Goal: Task Accomplishment & Management: Manage account settings

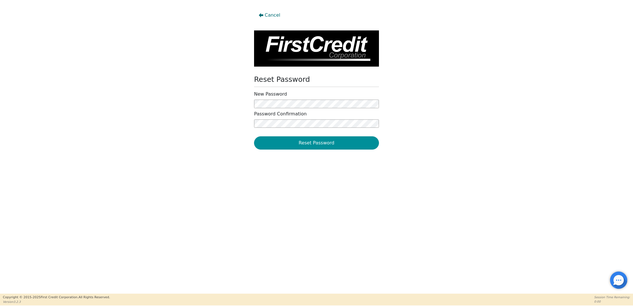
click at [277, 143] on button "Reset Password" at bounding box center [316, 142] width 125 height 13
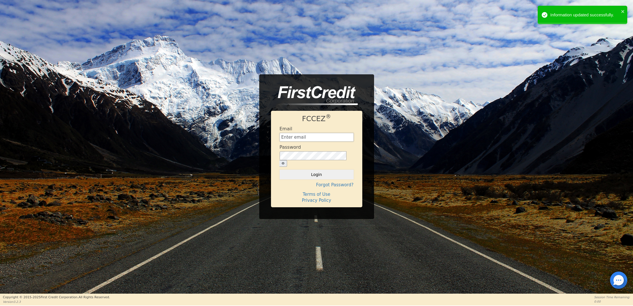
type input "[EMAIL_ADDRESS][DOMAIN_NAME]"
click at [315, 172] on button "Login" at bounding box center [317, 175] width 74 height 10
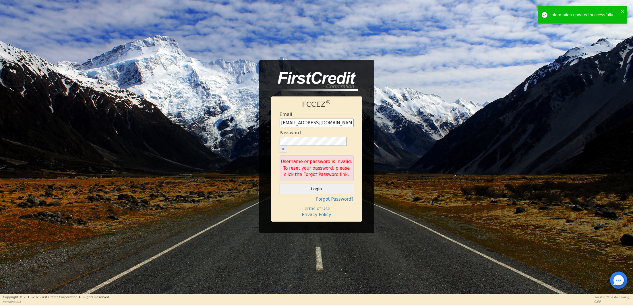
click at [285, 148] on icon "button" at bounding box center [283, 149] width 3 height 2
click at [240, 140] on div "FCCEZ ® Email tempefinancing@gmail.com Password Username or password is invalid…" at bounding box center [316, 146] width 633 height 173
click at [237, 160] on div "FCCEZ ® Email tempefinancing@gmail.com Password Username or password is invalid…" at bounding box center [316, 146] width 633 height 173
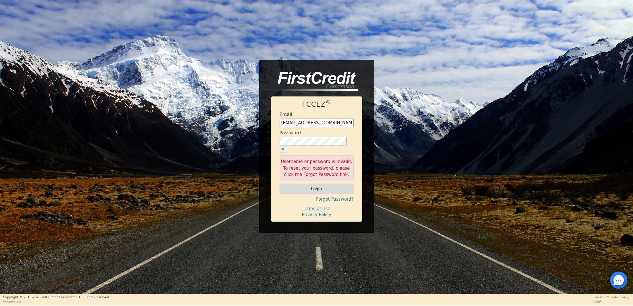
click at [305, 184] on button "Login" at bounding box center [317, 189] width 74 height 10
click at [285, 148] on icon "button" at bounding box center [283, 149] width 3 height 2
click at [198, 142] on div "FCCEZ ® Email tempefinancing@gmail.com Password Username or password is invalid…" at bounding box center [316, 146] width 633 height 173
click at [280, 184] on button "Login" at bounding box center [317, 189] width 74 height 10
click at [306, 184] on button "Login" at bounding box center [317, 189] width 74 height 10
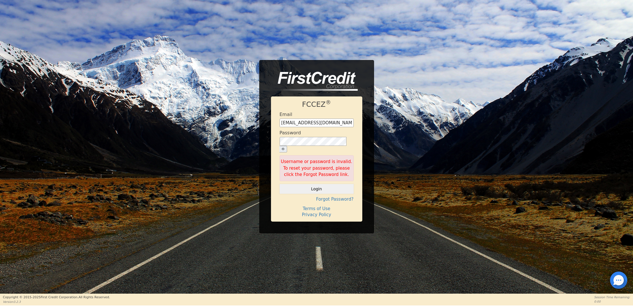
click at [285, 148] on icon "button" at bounding box center [283, 149] width 3 height 3
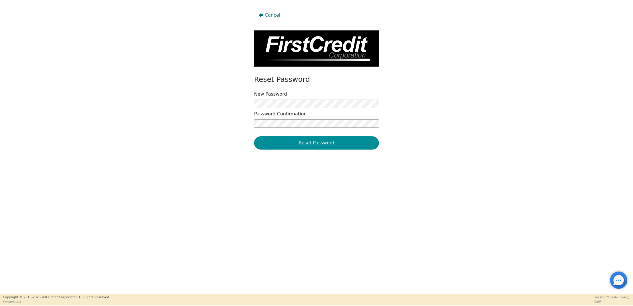
click at [277, 146] on button "Reset Password" at bounding box center [316, 142] width 125 height 13
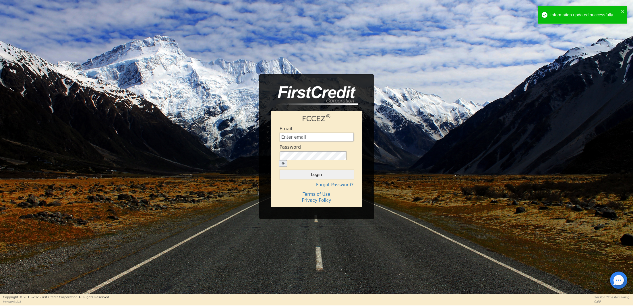
type input "[EMAIL_ADDRESS][DOMAIN_NAME]"
click at [308, 172] on button "Login" at bounding box center [317, 175] width 74 height 10
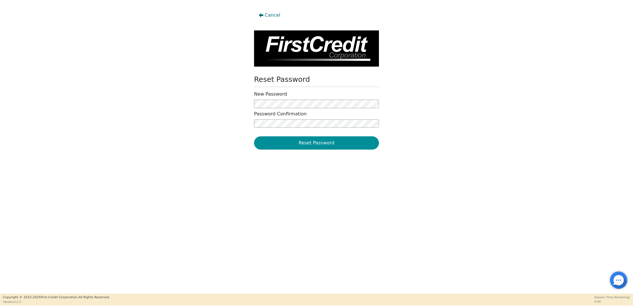
click at [281, 146] on button "Reset Password" at bounding box center [316, 142] width 125 height 13
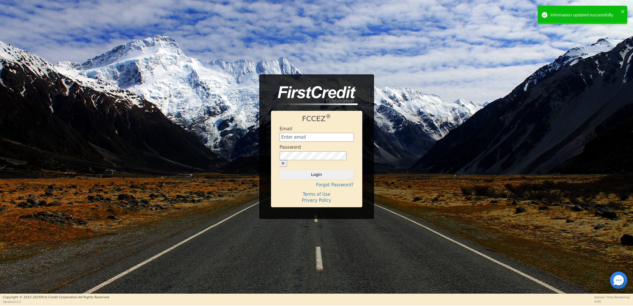
type input "[EMAIL_ADDRESS][DOMAIN_NAME]"
click at [285, 162] on icon "button" at bounding box center [283, 163] width 3 height 3
click at [320, 172] on button "Login" at bounding box center [317, 175] width 74 height 10
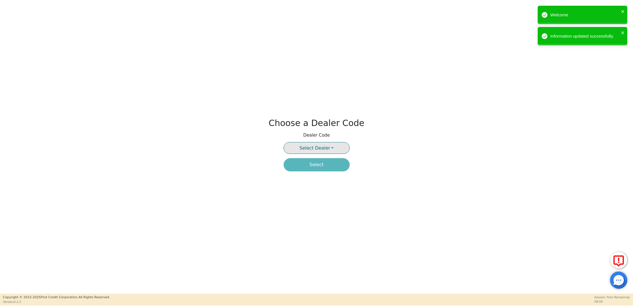
click at [335, 144] on button "Select Dealer" at bounding box center [317, 148] width 66 height 12
click at [317, 162] on link "3941A" at bounding box center [316, 161] width 65 height 8
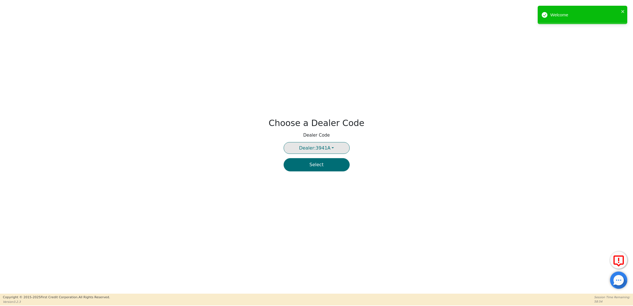
click at [331, 147] on button "Dealer: 3941A" at bounding box center [317, 148] width 66 height 12
click at [317, 169] on link "4481A" at bounding box center [316, 169] width 65 height 8
click at [317, 164] on button "Select" at bounding box center [317, 164] width 66 height 13
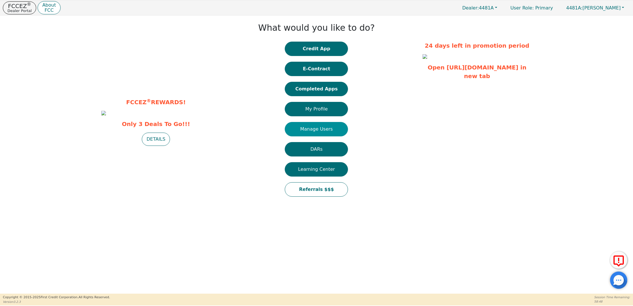
click at [316, 130] on button "Manage Users" at bounding box center [316, 129] width 63 height 14
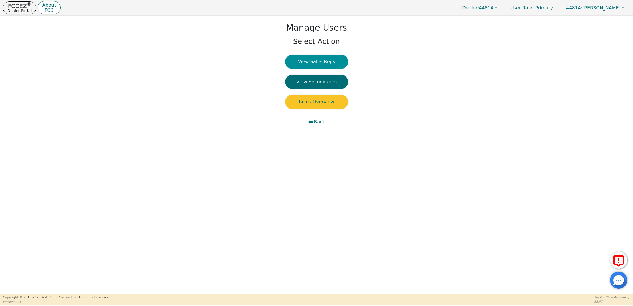
click at [315, 62] on button "View Sales Reps" at bounding box center [316, 62] width 63 height 14
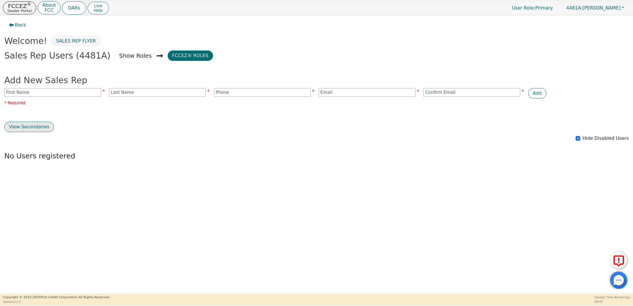
click at [32, 128] on button "View Secondaries" at bounding box center [29, 127] width 50 height 10
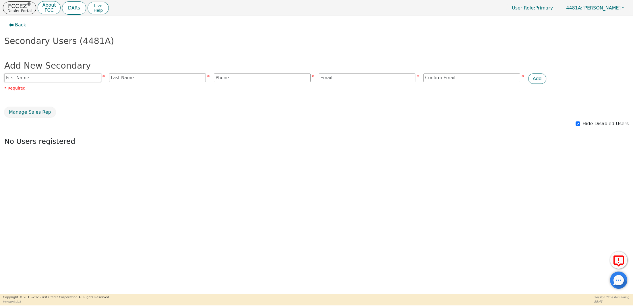
click at [32, 77] on input "text" at bounding box center [52, 78] width 97 height 9
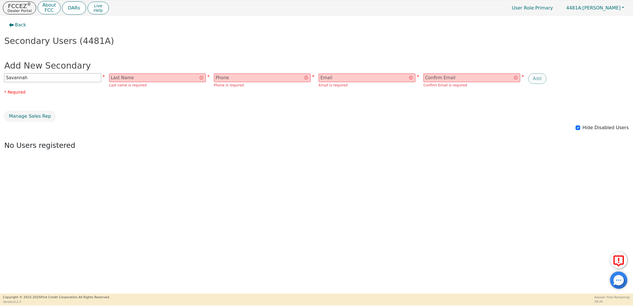
type input "Savannah"
click at [126, 78] on input "text" at bounding box center [157, 78] width 97 height 9
type input "[PERSON_NAME]"
click at [230, 79] on input "text" at bounding box center [262, 78] width 97 height 9
click at [329, 76] on input "email" at bounding box center [367, 78] width 97 height 9
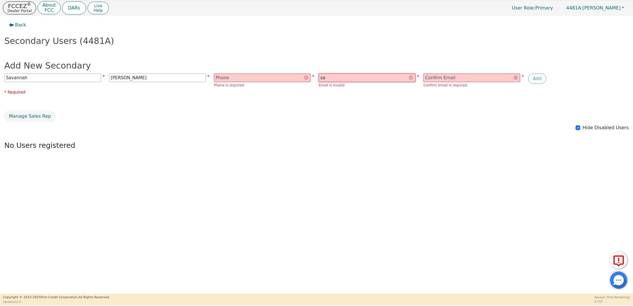
type input "[EMAIL_ADDRESS][DOMAIN_NAME]"
click at [434, 78] on input "email" at bounding box center [472, 78] width 97 height 9
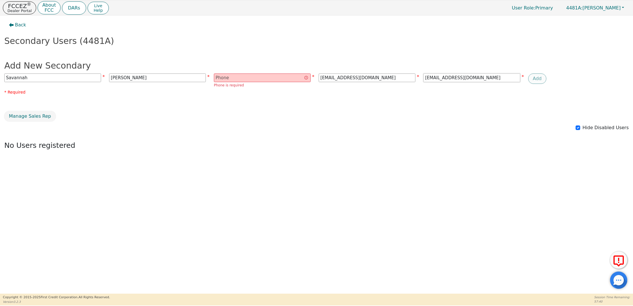
type input "[EMAIL_ADDRESS][DOMAIN_NAME]"
click at [243, 77] on input "text" at bounding box center [262, 78] width 97 height 9
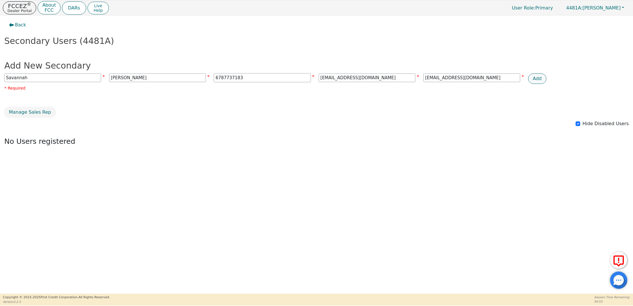
type input "6787737183"
click at [537, 78] on button "Add" at bounding box center [538, 79] width 18 height 10
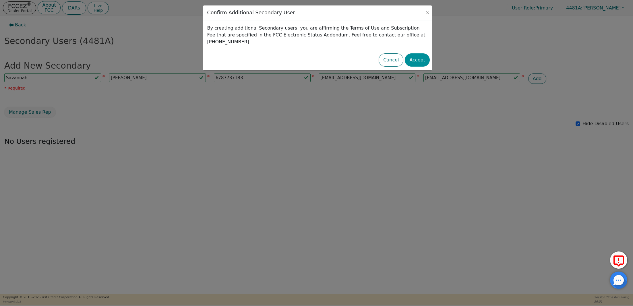
click at [417, 53] on button "Accept" at bounding box center [417, 59] width 25 height 13
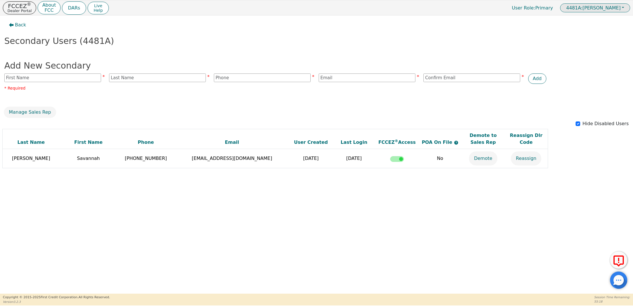
click at [606, 7] on span "4481A: [PERSON_NAME]" at bounding box center [593, 7] width 55 height 5
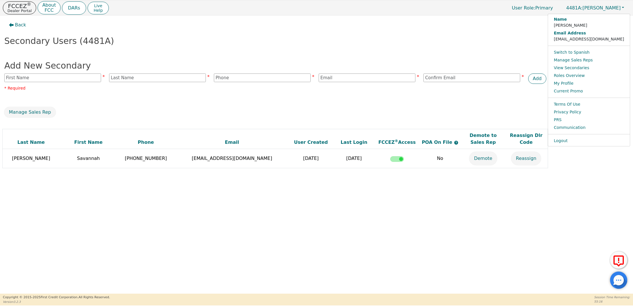
click at [536, 32] on div "Back Secondary Users (4481A) Add New Secondary Add * Required Manage Sales Rep …" at bounding box center [316, 101] width 633 height 170
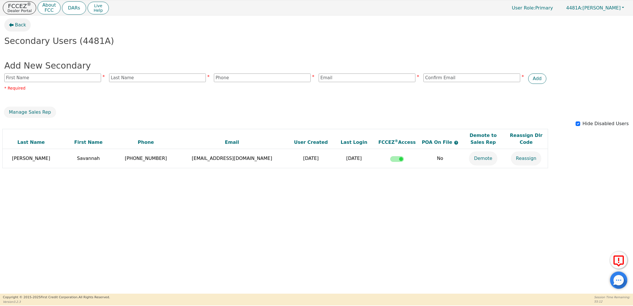
click at [19, 24] on span "Back" at bounding box center [20, 25] width 11 height 7
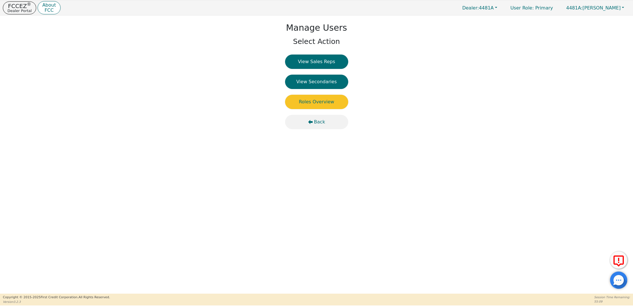
click at [317, 122] on span "Back" at bounding box center [319, 122] width 11 height 7
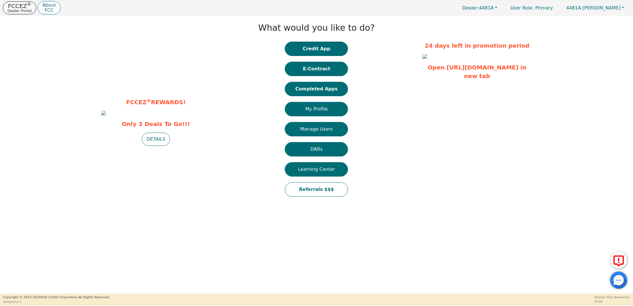
click at [18, 5] on p "FCCEZ ®" at bounding box center [19, 6] width 24 height 6
click at [504, 9] on button "Dealer: 4481A" at bounding box center [479, 7] width 47 height 9
click at [495, 20] on link "3941A" at bounding box center [480, 20] width 45 height 8
click at [317, 128] on button "Manage Users" at bounding box center [316, 129] width 63 height 14
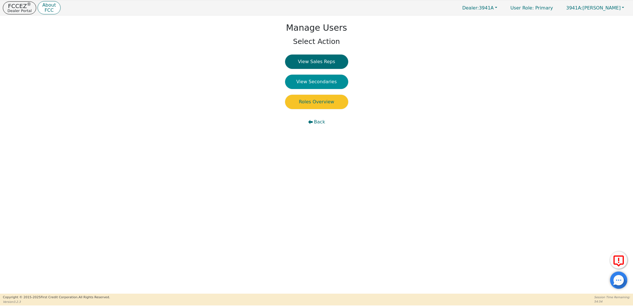
click at [317, 81] on button "View Secondaries" at bounding box center [316, 82] width 63 height 14
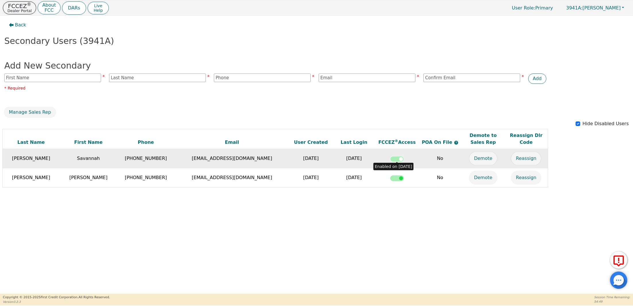
click at [401, 157] on input "checkbox" at bounding box center [397, 159] width 14 height 6
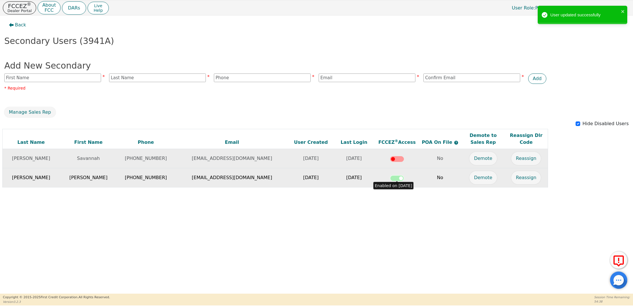
click at [401, 177] on input "checkbox" at bounding box center [397, 179] width 14 height 6
click at [24, 113] on button "Manage Sales Rep" at bounding box center [29, 112] width 51 height 10
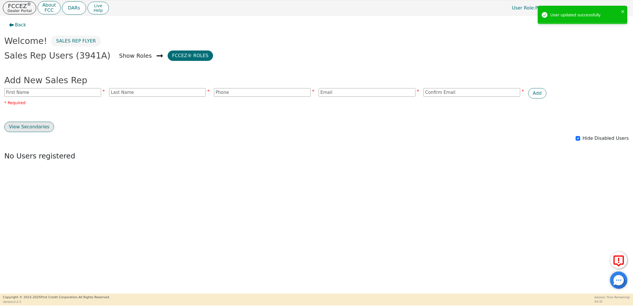
click at [28, 127] on button "View Secondaries" at bounding box center [29, 127] width 50 height 10
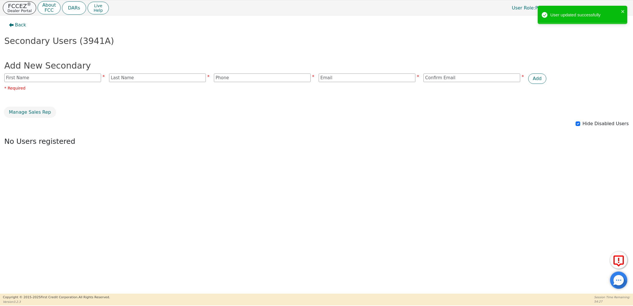
click at [21, 7] on p "FCCEZ ®" at bounding box center [19, 6] width 24 height 6
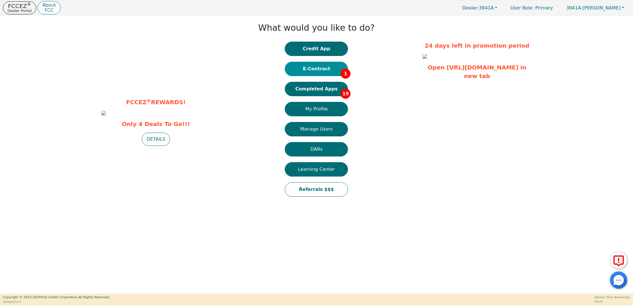
click at [317, 69] on button "E-Contract 1" at bounding box center [316, 69] width 63 height 14
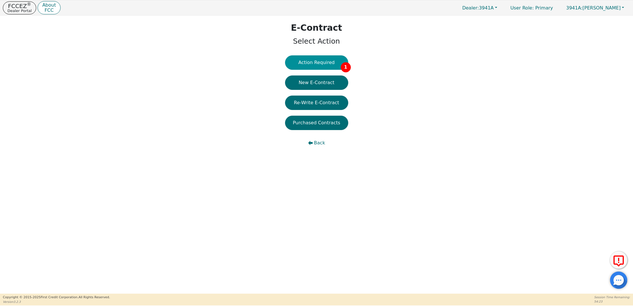
click at [318, 63] on button "Action Required 1" at bounding box center [316, 62] width 63 height 14
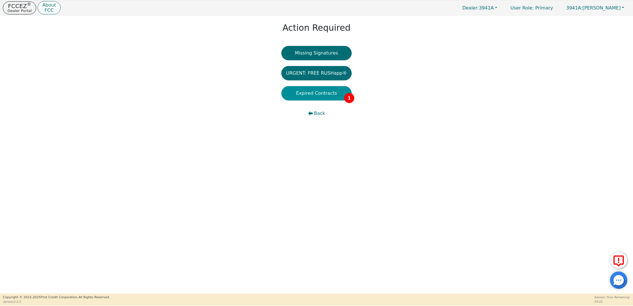
click at [314, 94] on button "Expired Contracts 1" at bounding box center [317, 93] width 70 height 14
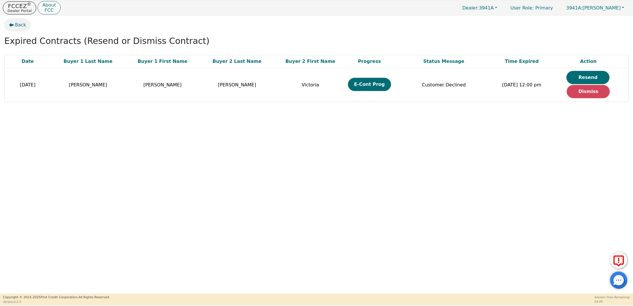
click at [18, 22] on span "Back" at bounding box center [20, 25] width 11 height 7
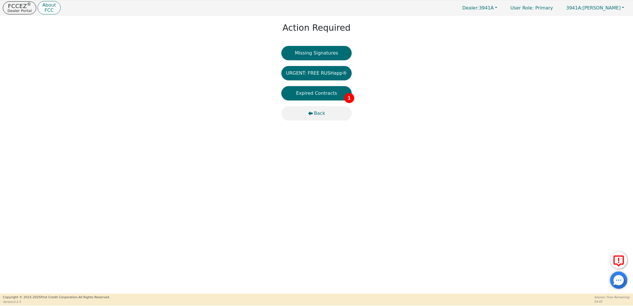
click at [319, 110] on span "Back" at bounding box center [319, 113] width 11 height 7
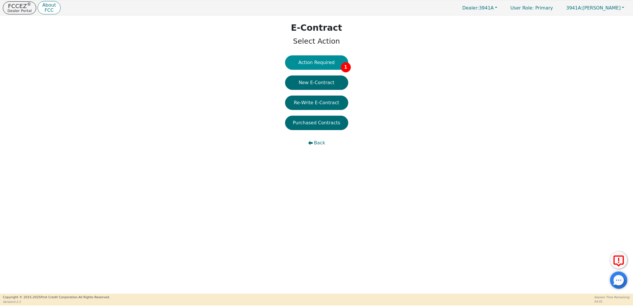
click at [314, 62] on button "Action Required 1" at bounding box center [316, 62] width 63 height 14
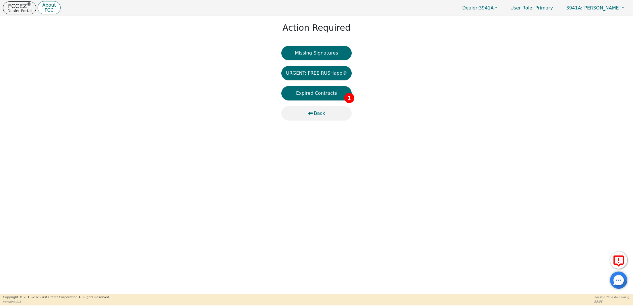
click at [317, 115] on span "Back" at bounding box center [319, 113] width 11 height 7
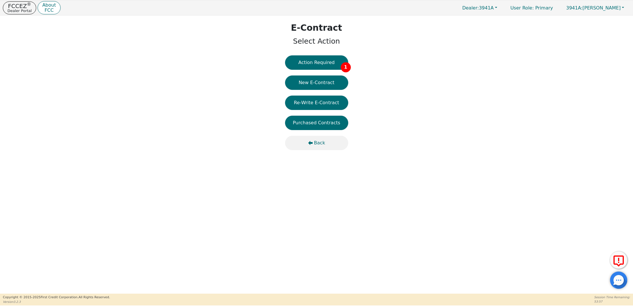
click at [321, 140] on span "Back" at bounding box center [319, 143] width 11 height 7
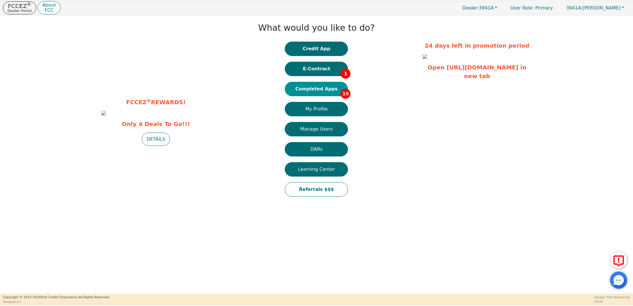
click at [317, 89] on button "Completed Apps 19" at bounding box center [316, 89] width 63 height 14
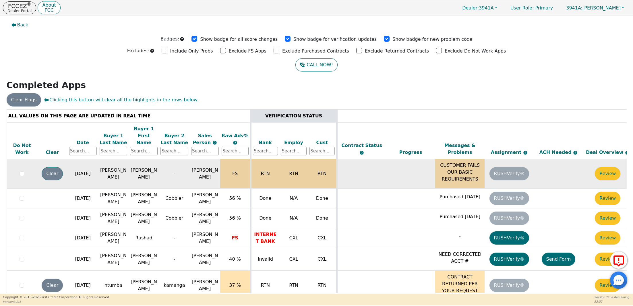
click at [52, 167] on button "Clear" at bounding box center [52, 173] width 21 height 13
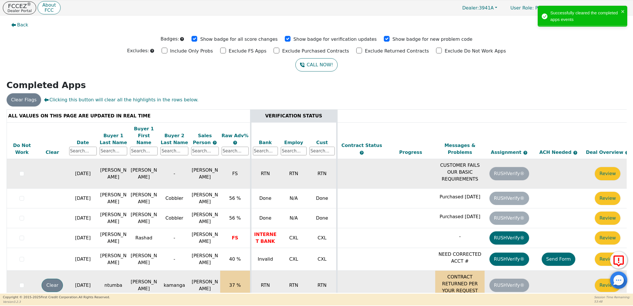
click at [50, 279] on button "Clear" at bounding box center [52, 285] width 21 height 13
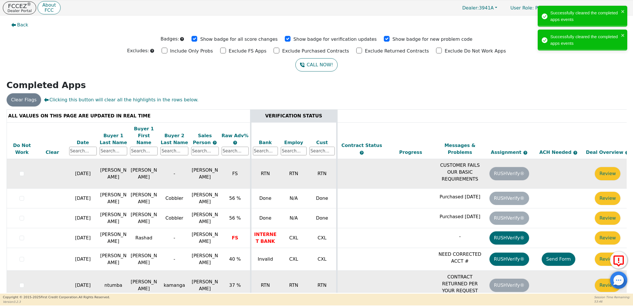
click at [83, 139] on div "Date" at bounding box center [83, 142] width 28 height 7
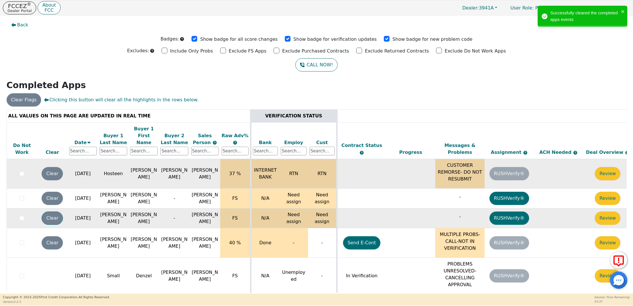
click at [56, 212] on button "Clear" at bounding box center [52, 218] width 21 height 13
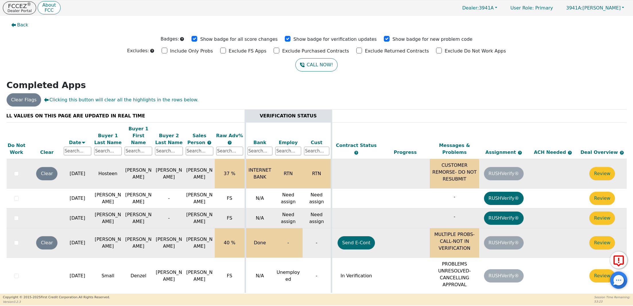
scroll to position [0, 9]
click at [599, 236] on button "Review" at bounding box center [602, 242] width 26 height 13
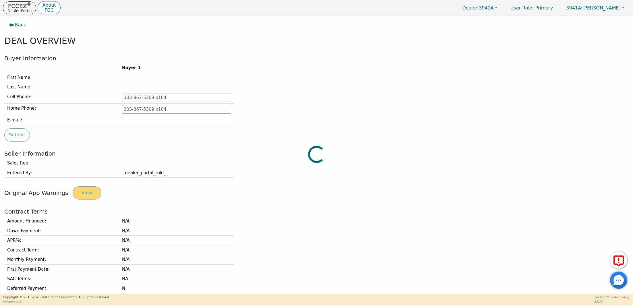
type input "[PHONE_NUMBER]"
type input "[EMAIL_ADDRESS][DOMAIN_NAME]"
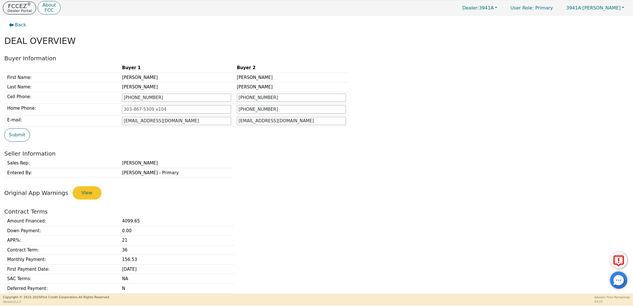
click at [23, 7] on p "FCCEZ ®" at bounding box center [19, 6] width 24 height 6
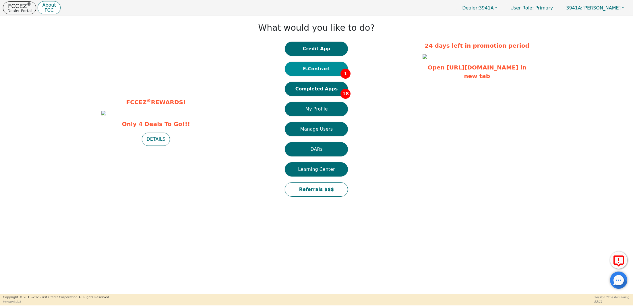
click at [316, 70] on button "E-Contract 1" at bounding box center [316, 69] width 63 height 14
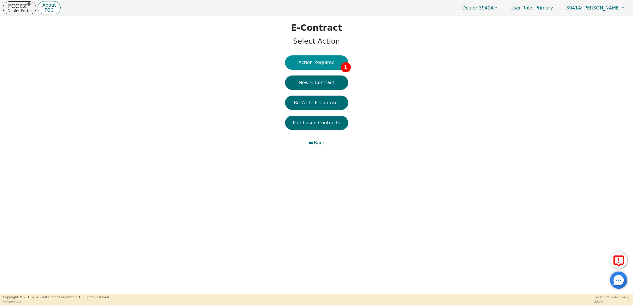
click at [318, 59] on button "Action Required 1" at bounding box center [316, 62] width 63 height 14
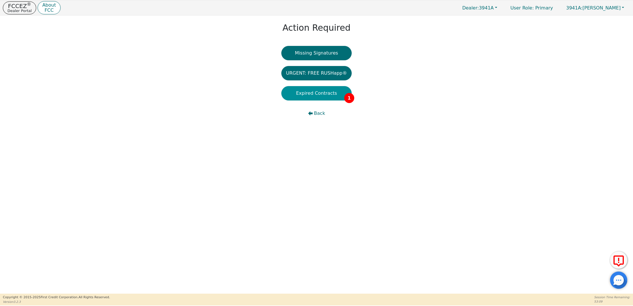
click at [314, 92] on button "Expired Contracts 1" at bounding box center [317, 93] width 70 height 14
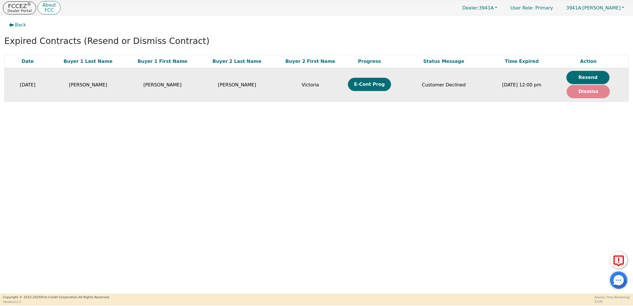
click at [584, 91] on button "Dismiss" at bounding box center [588, 91] width 43 height 13
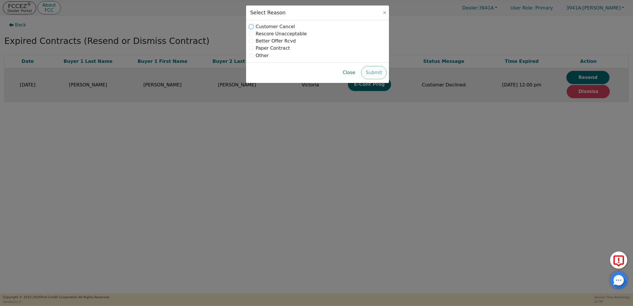
click at [251, 26] on input "radio" at bounding box center [251, 26] width 5 height 5
radio input "true"
click at [375, 71] on button "Submit" at bounding box center [374, 72] width 26 height 13
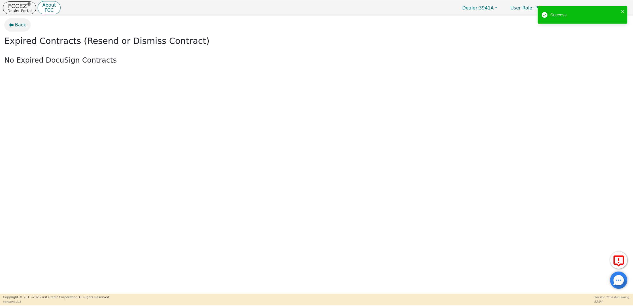
click at [23, 25] on span "Back" at bounding box center [20, 25] width 11 height 7
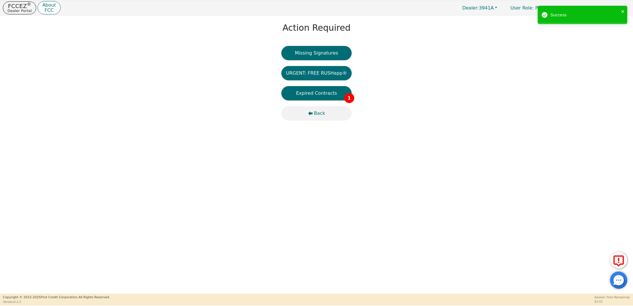
click at [319, 113] on span "Back" at bounding box center [319, 113] width 11 height 7
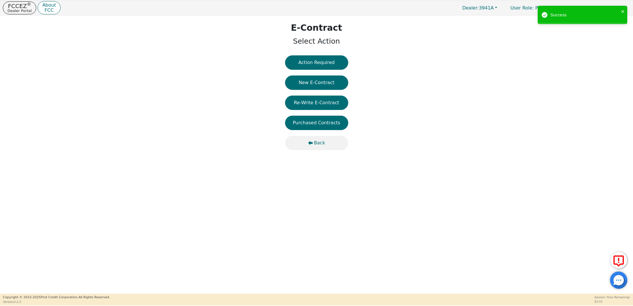
click at [316, 141] on span "Back" at bounding box center [319, 143] width 11 height 7
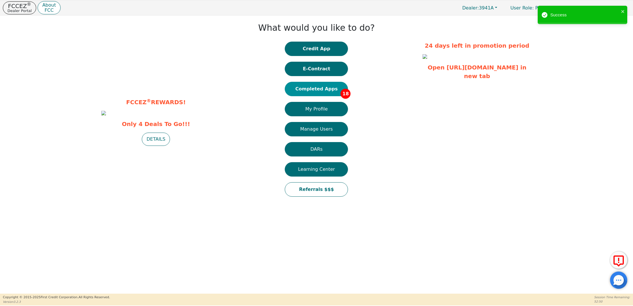
click at [319, 88] on button "Completed Apps 18" at bounding box center [316, 89] width 63 height 14
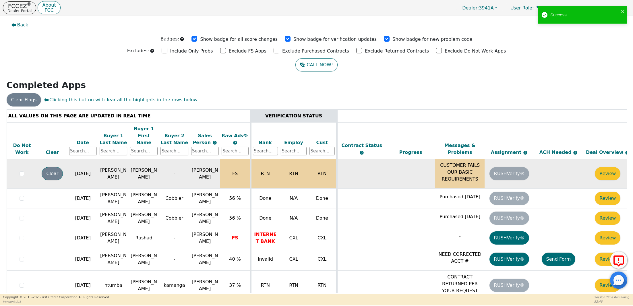
click at [51, 167] on button "Clear" at bounding box center [52, 173] width 21 height 13
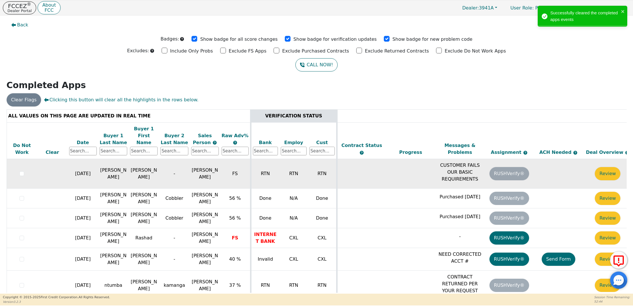
click at [82, 139] on div "Date" at bounding box center [83, 142] width 28 height 7
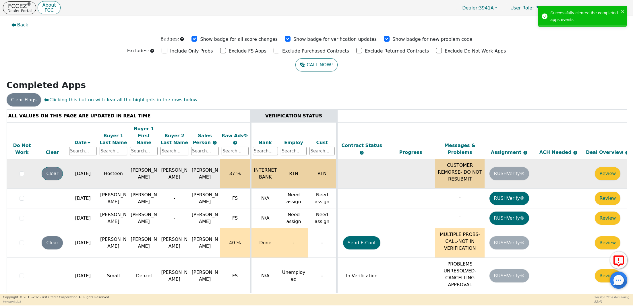
click at [51, 167] on button "Clear" at bounding box center [52, 173] width 21 height 13
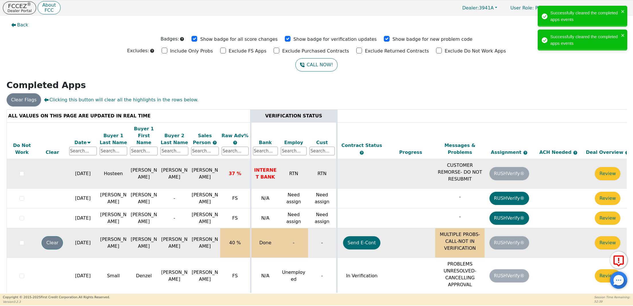
click at [53, 236] on button "Clear" at bounding box center [52, 242] width 21 height 13
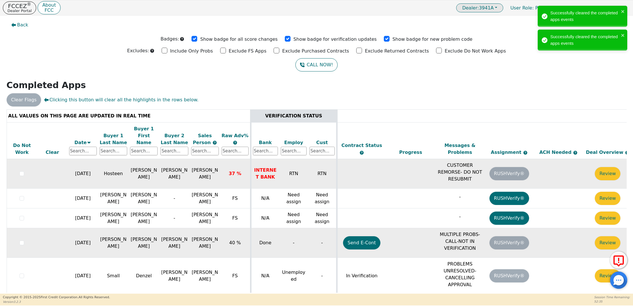
click at [494, 8] on span "Dealer: 3941A" at bounding box center [478, 7] width 32 height 5
click at [495, 25] on link "4481A" at bounding box center [480, 27] width 45 height 8
